Goal: Navigation & Orientation: Find specific page/section

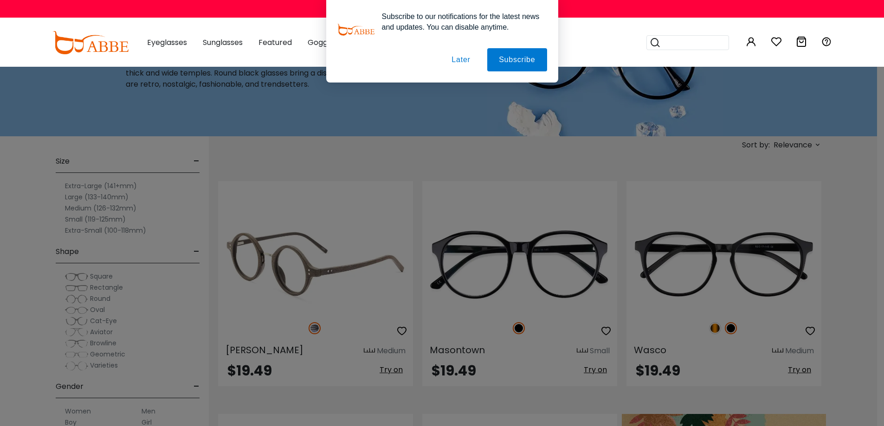
scroll to position [46, 0]
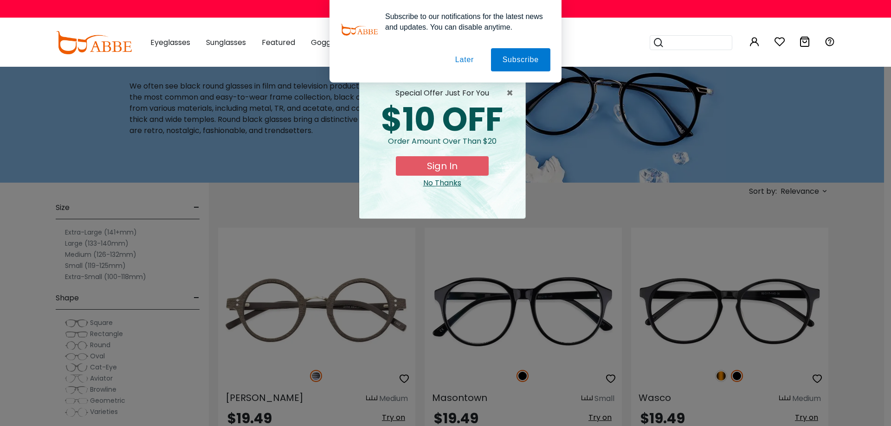
click at [437, 185] on div "No Thanks" at bounding box center [442, 183] width 151 height 11
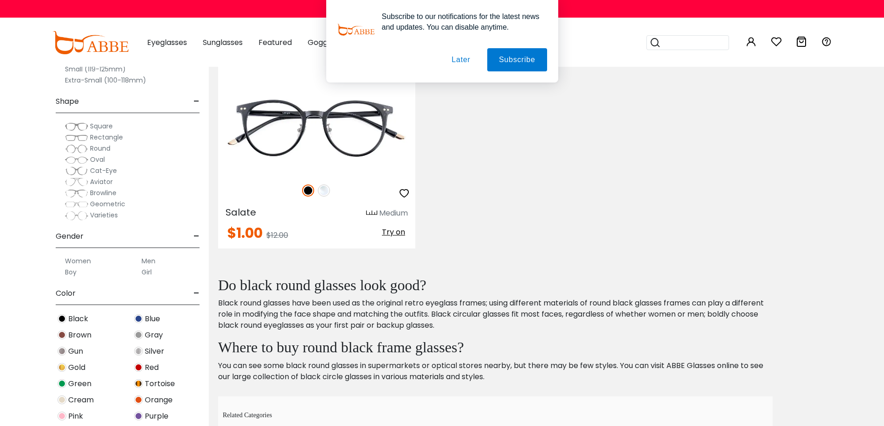
scroll to position [2831, 0]
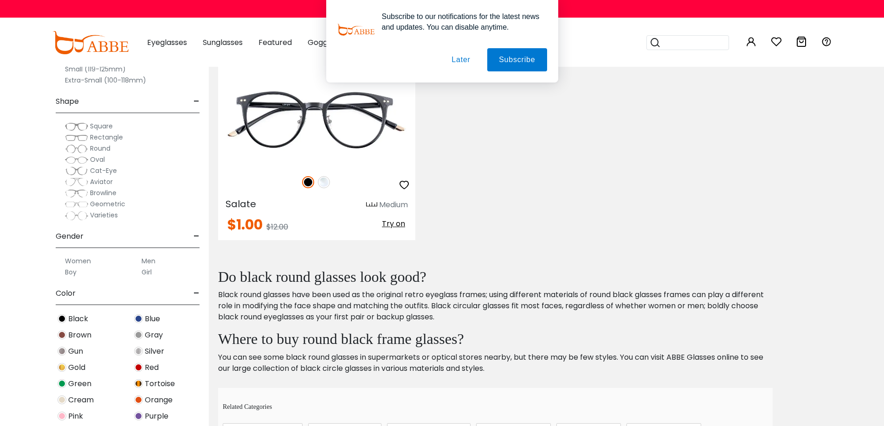
click at [83, 149] on img at bounding box center [76, 148] width 23 height 9
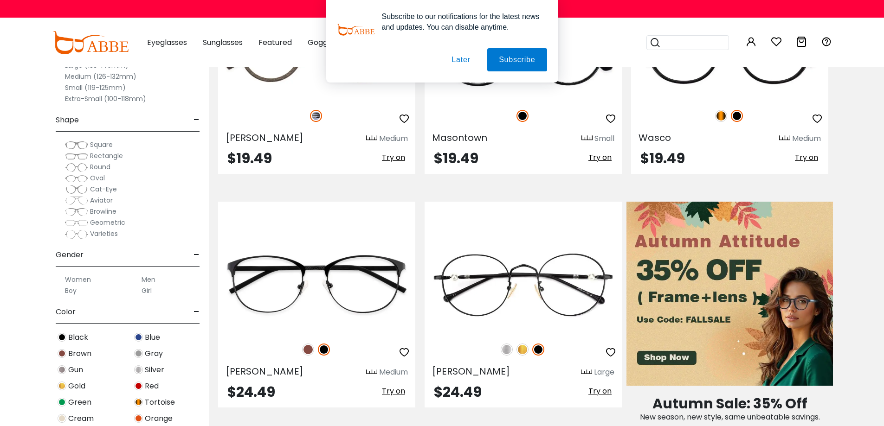
scroll to position [418, 0]
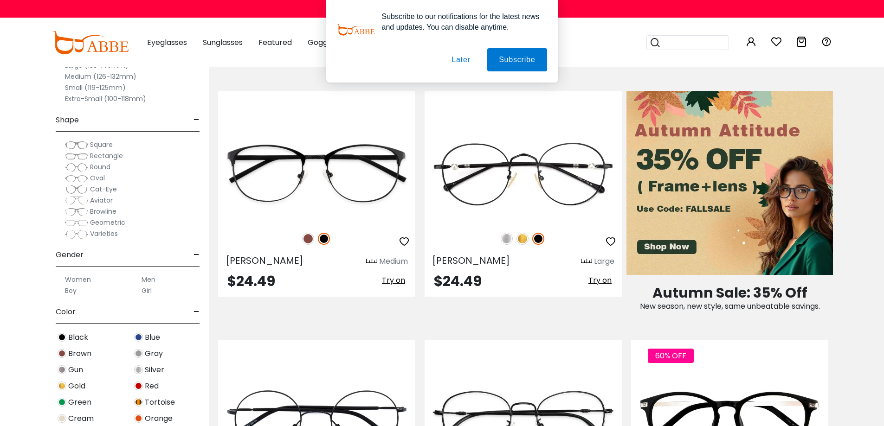
click at [63, 338] on img at bounding box center [62, 337] width 9 height 9
